Goal: Transaction & Acquisition: Download file/media

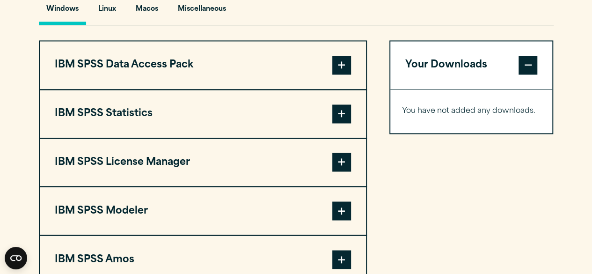
scroll to position [718, 0]
click at [340, 112] on span at bounding box center [341, 113] width 19 height 19
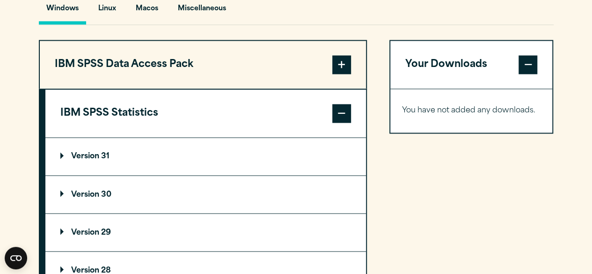
click at [260, 190] on summary "Version 30" at bounding box center [205, 194] width 321 height 37
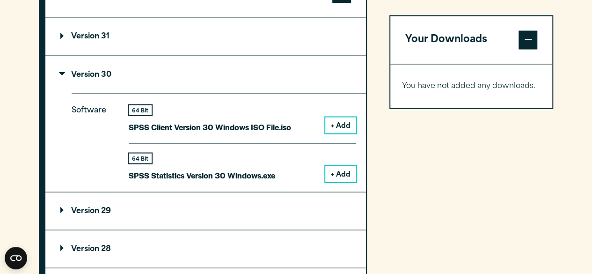
scroll to position [841, 0]
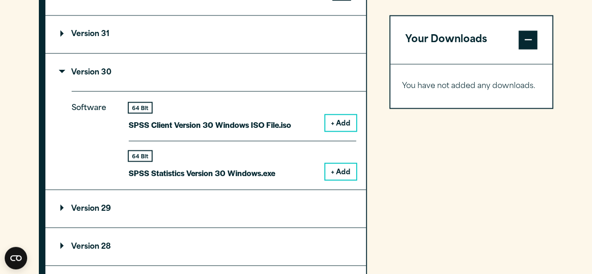
click at [342, 173] on button "+ Add" at bounding box center [340, 171] width 31 height 16
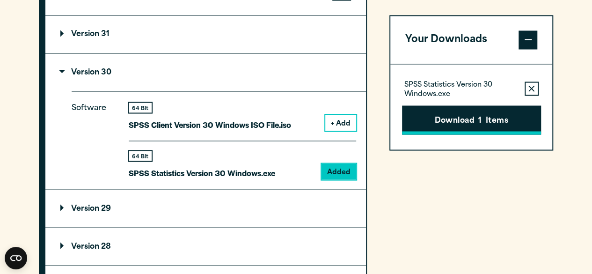
click at [480, 121] on span "1" at bounding box center [479, 121] width 3 height 12
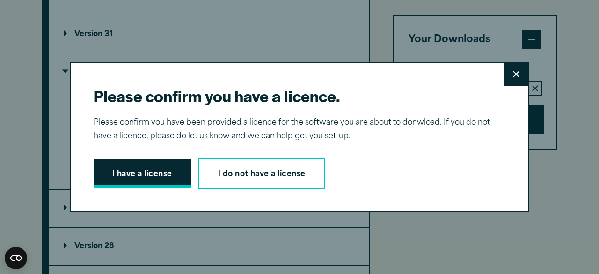
click at [143, 181] on button "I have a license" at bounding box center [142, 173] width 97 height 29
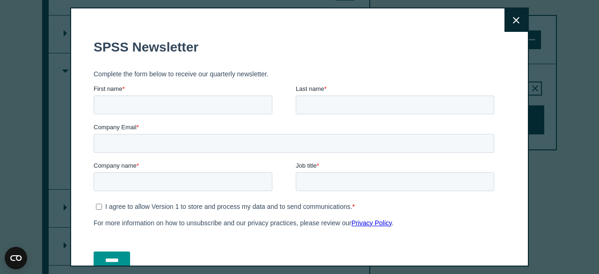
click at [513, 21] on icon at bounding box center [516, 20] width 7 height 7
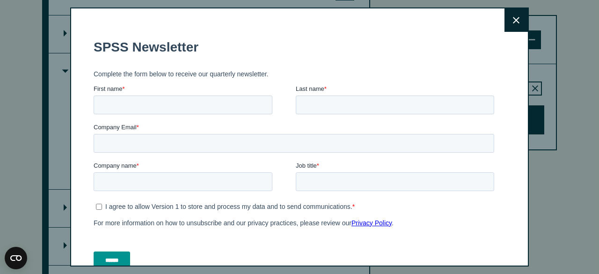
click at [513, 17] on icon at bounding box center [516, 20] width 7 height 7
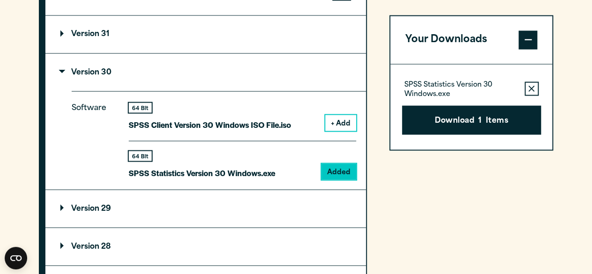
click at [566, 85] on section "Select your software downloads Use the table below to find and navigate to your…" at bounding box center [296, 131] width 592 height 774
click at [490, 112] on button "Download 1 Items" at bounding box center [471, 119] width 139 height 29
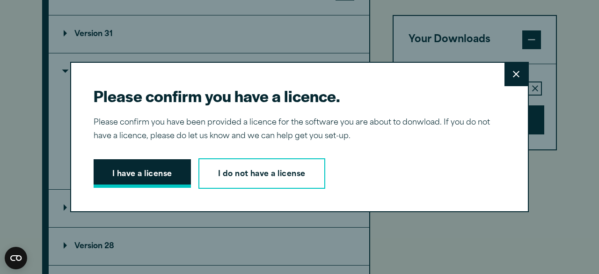
click at [121, 165] on button "I have a license" at bounding box center [142, 173] width 97 height 29
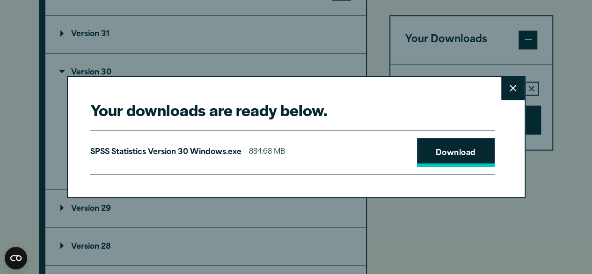
click at [448, 160] on link "Download" at bounding box center [456, 152] width 78 height 29
click at [513, 87] on icon at bounding box center [513, 88] width 7 height 7
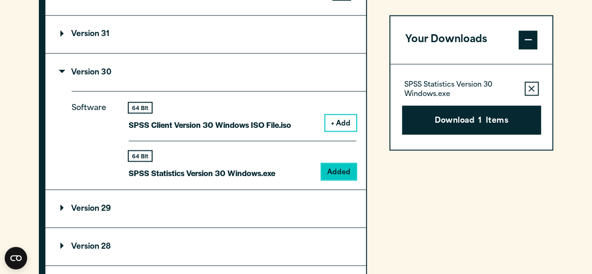
click at [464, 202] on div "Your Downloads SPSS Statistics Version 30 Windows.exe Remove this item from you…" at bounding box center [471, 203] width 164 height 570
click at [563, 189] on section "Select your software downloads Use the table below to find and navigate to your…" at bounding box center [296, 131] width 592 height 774
click at [280, 220] on summary "Version 29" at bounding box center [205, 208] width 321 height 37
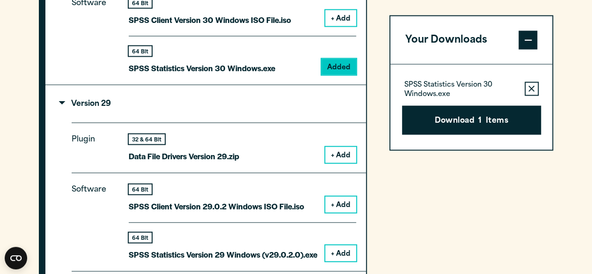
scroll to position [947, 0]
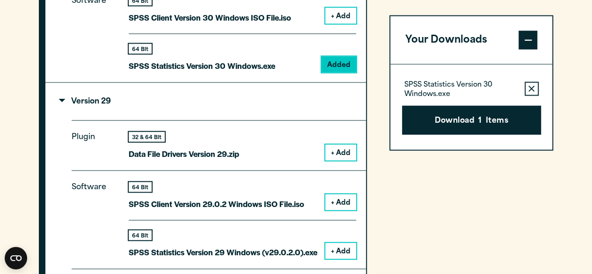
click at [345, 147] on button "+ Add" at bounding box center [340, 153] width 31 height 16
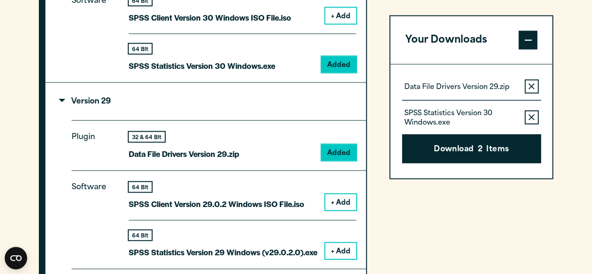
click at [346, 202] on button "+ Add" at bounding box center [340, 202] width 31 height 16
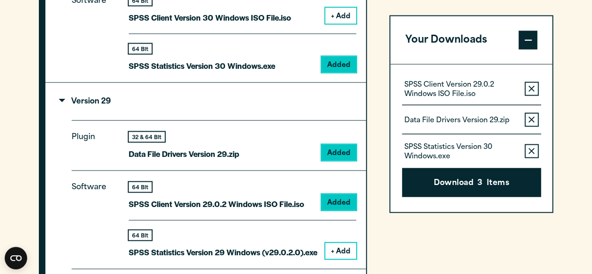
click at [346, 249] on button "+ Add" at bounding box center [340, 251] width 31 height 16
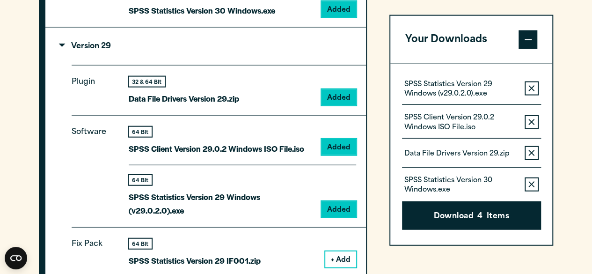
scroll to position [1027, 0]
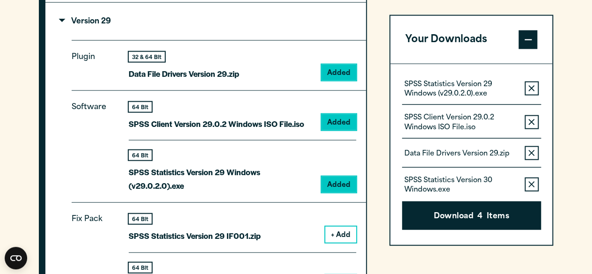
click at [534, 181] on icon "button" at bounding box center [531, 184] width 6 height 6
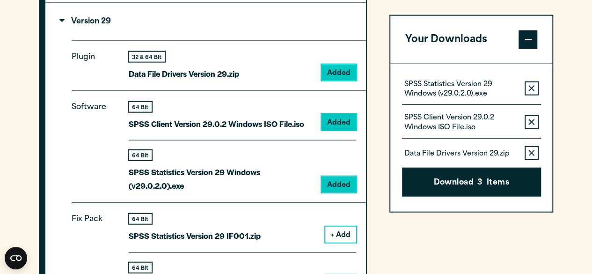
click at [531, 121] on icon "button" at bounding box center [531, 122] width 6 height 6
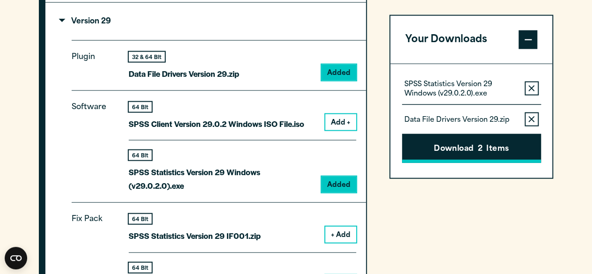
click at [492, 146] on button "Download 2 Items" at bounding box center [471, 148] width 139 height 29
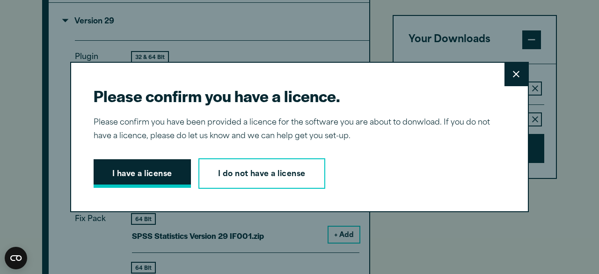
click at [149, 176] on button "I have a license" at bounding box center [142, 173] width 97 height 29
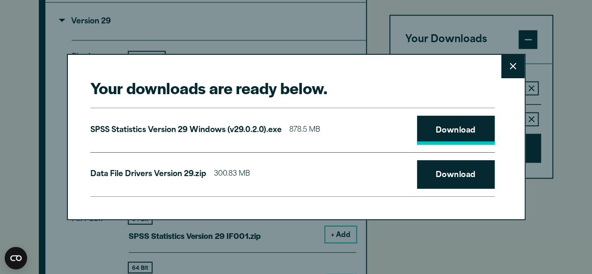
click at [463, 132] on link "Download" at bounding box center [456, 130] width 78 height 29
click at [463, 174] on link "Download" at bounding box center [456, 174] width 78 height 29
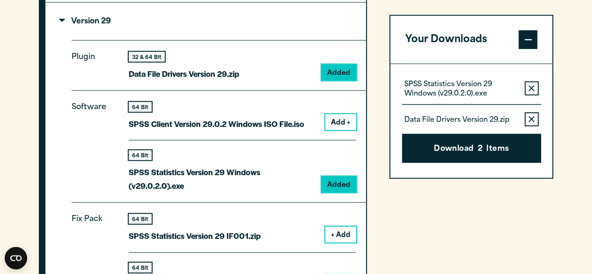
click at [555, 157] on div "Your downloads are ready below. Close SPSS Statistics Version 29 Windows (v29.0…" at bounding box center [296, 137] width 592 height 274
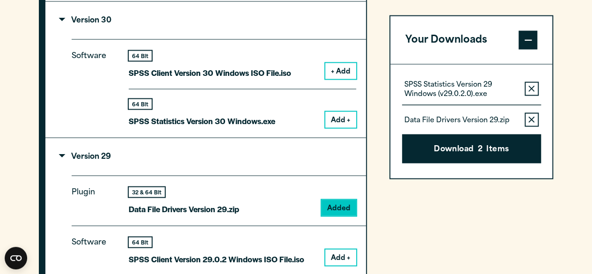
scroll to position [883, 0]
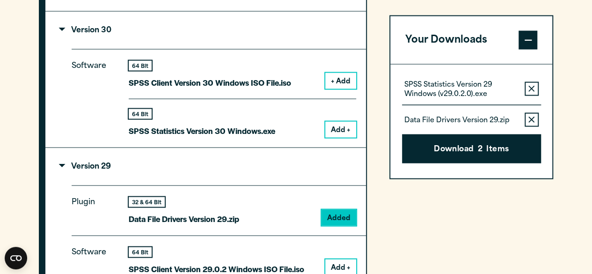
click at [345, 131] on button "Add +" at bounding box center [340, 129] width 31 height 16
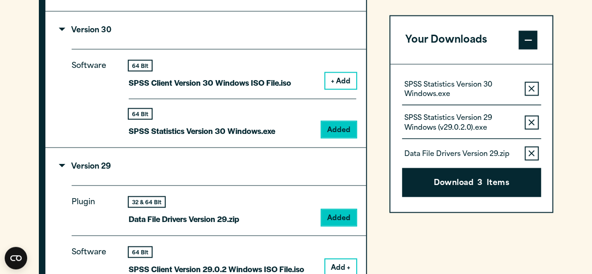
click at [533, 122] on icon "button" at bounding box center [531, 122] width 6 height 7
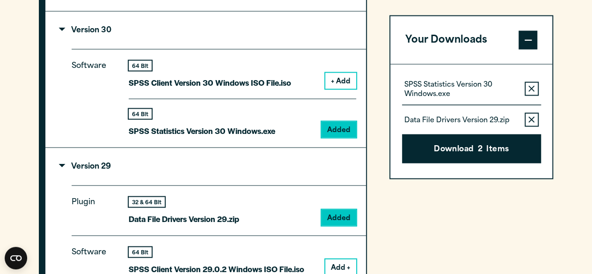
click at [534, 117] on icon "button" at bounding box center [531, 120] width 6 height 6
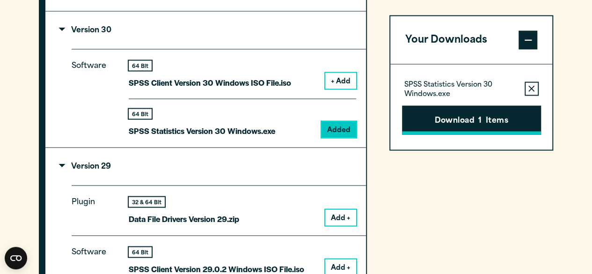
click at [500, 124] on button "Download 1 Items" at bounding box center [471, 119] width 139 height 29
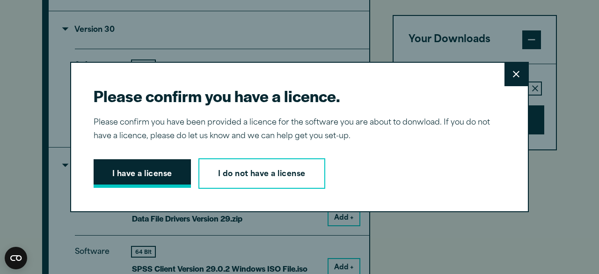
click at [107, 176] on button "I have a license" at bounding box center [142, 173] width 97 height 29
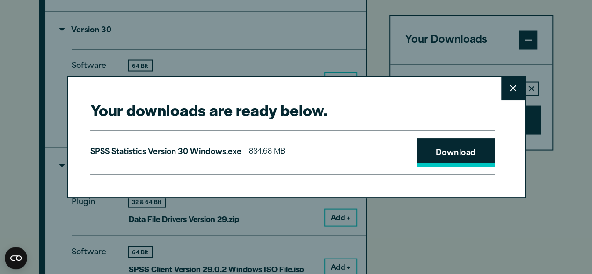
click at [439, 157] on link "Download" at bounding box center [456, 152] width 78 height 29
click at [512, 90] on icon at bounding box center [513, 88] width 7 height 7
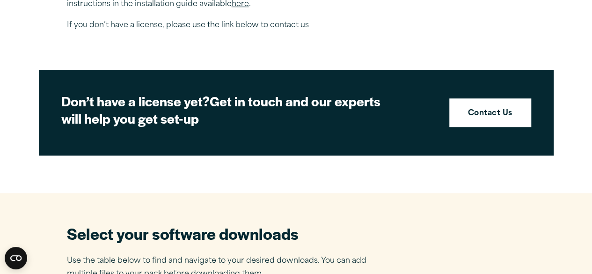
scroll to position [302, 0]
